Goal: Task Accomplishment & Management: Use online tool/utility

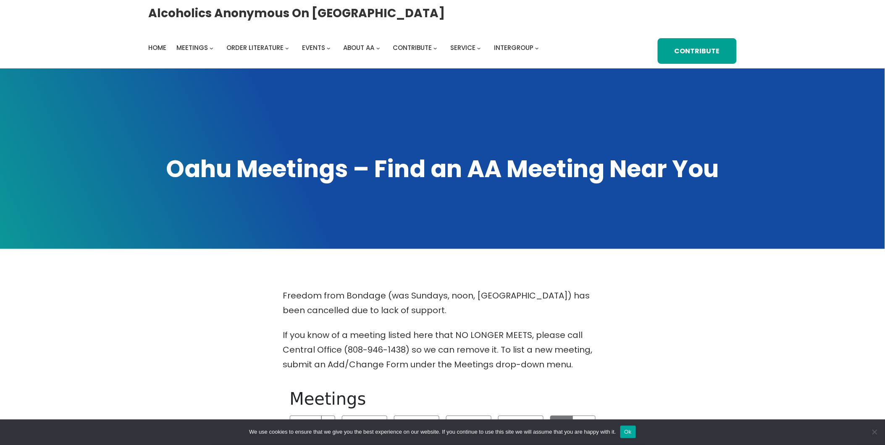
scroll to position [186, 0]
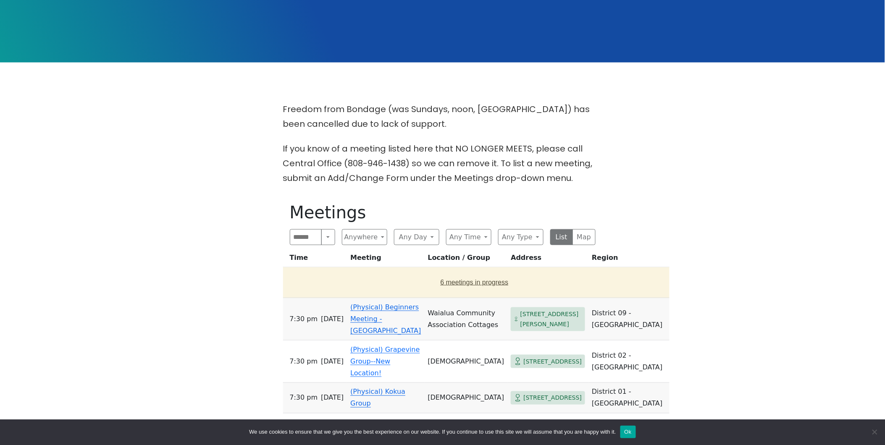
click at [450, 285] on button "6 meetings in progress" at bounding box center [474, 283] width 376 height 24
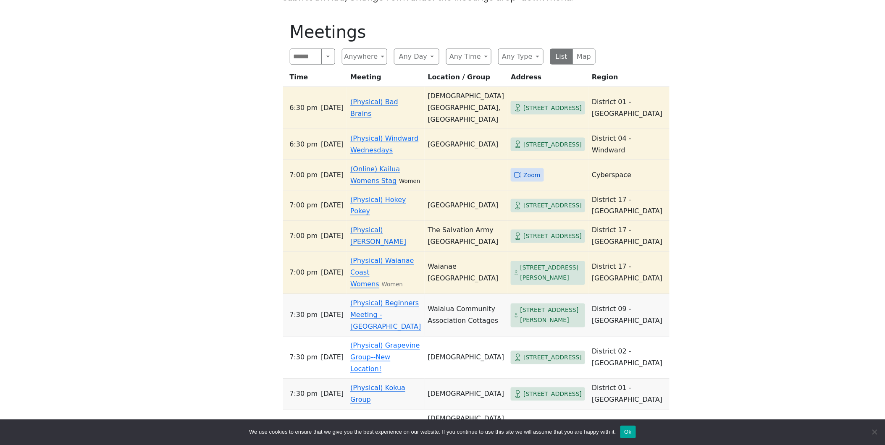
scroll to position [420, 0]
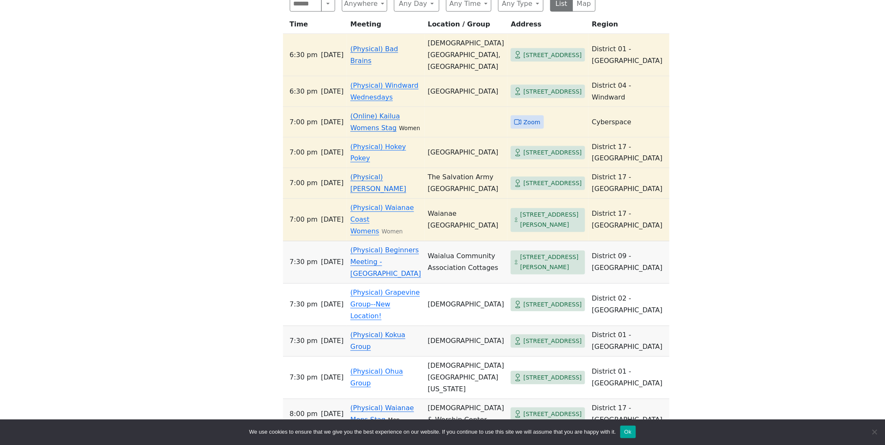
click at [365, 132] on link "(Online) Kailua Womens Stag" at bounding box center [375, 122] width 50 height 20
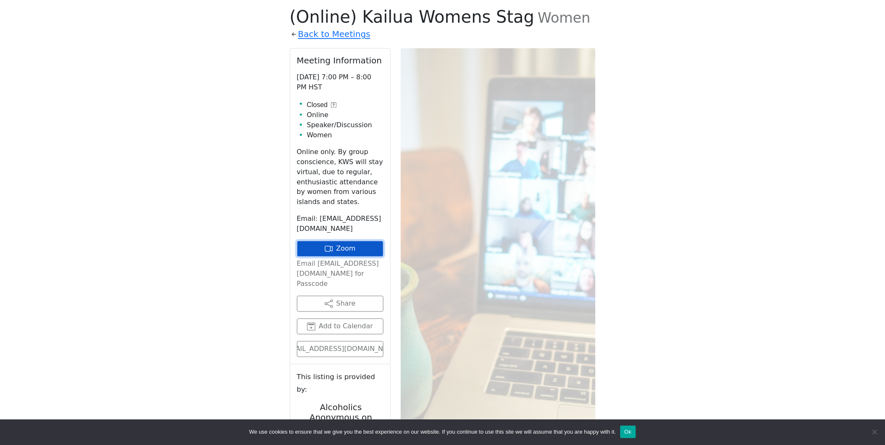
click at [359, 242] on link "Zoom" at bounding box center [340, 249] width 87 height 16
